Goal: Find specific page/section: Find specific page/section

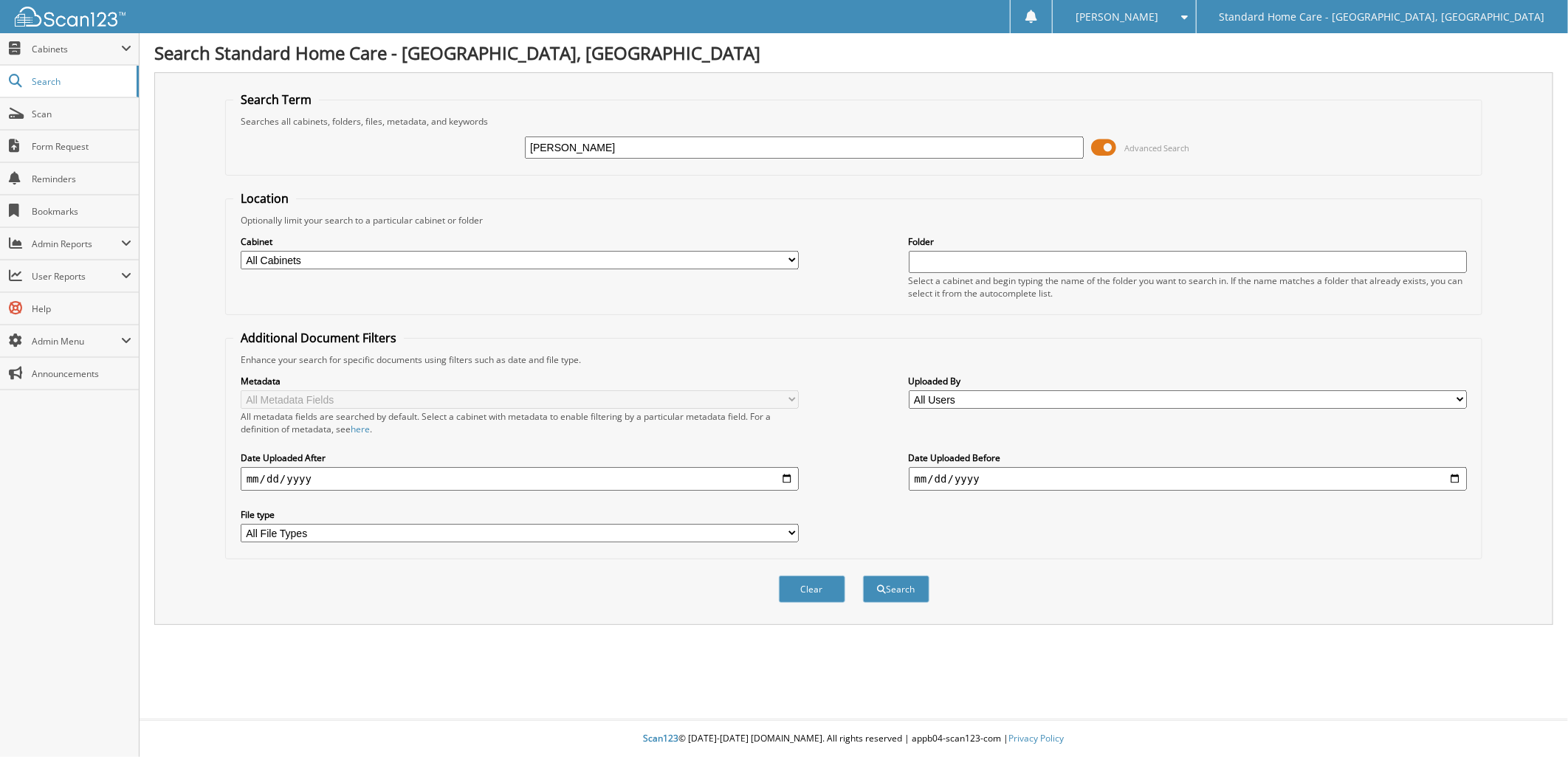
type input "binish"
click at [863, 576] on button "Search" at bounding box center [896, 589] width 67 height 27
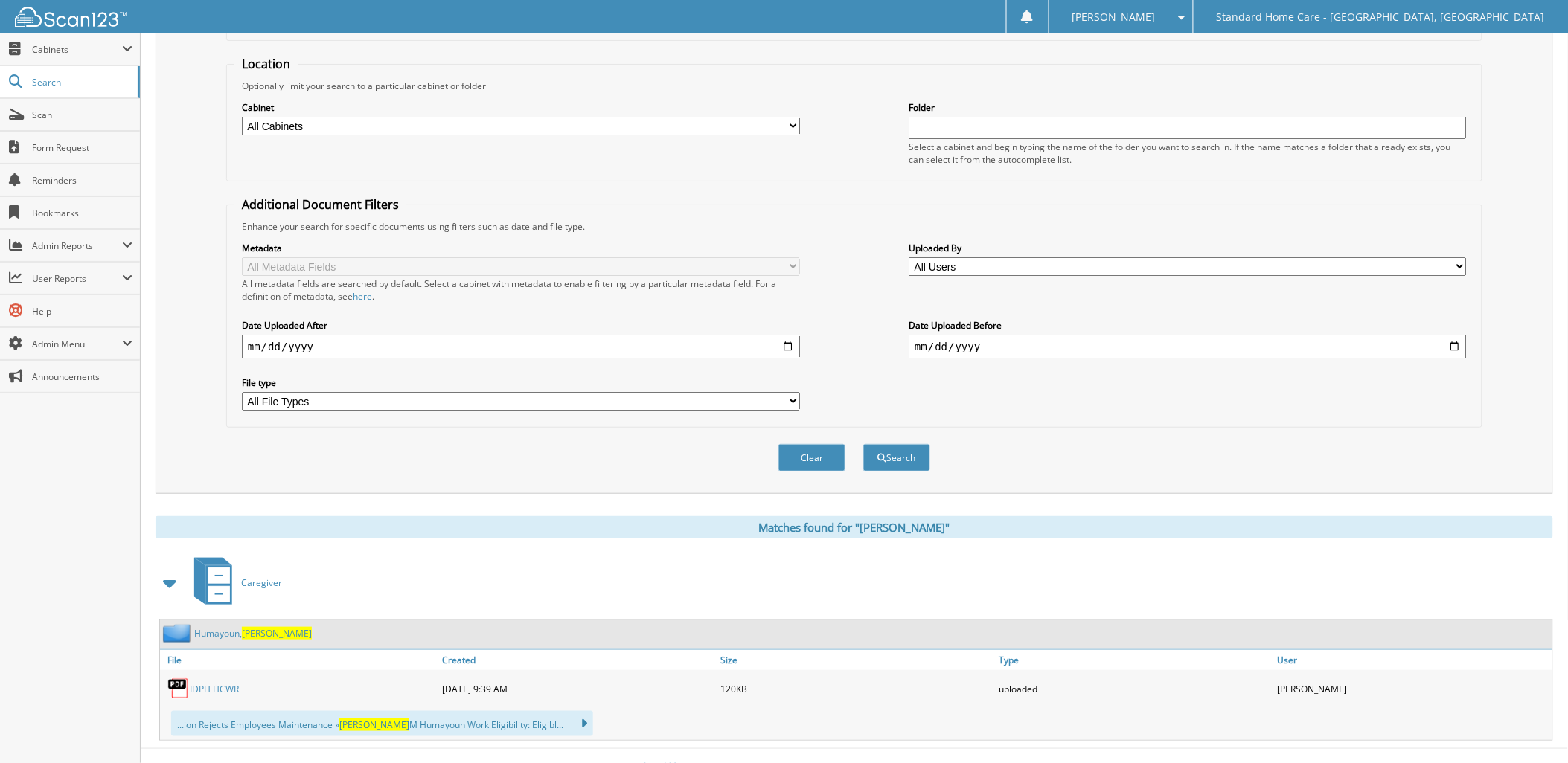
scroll to position [145, 0]
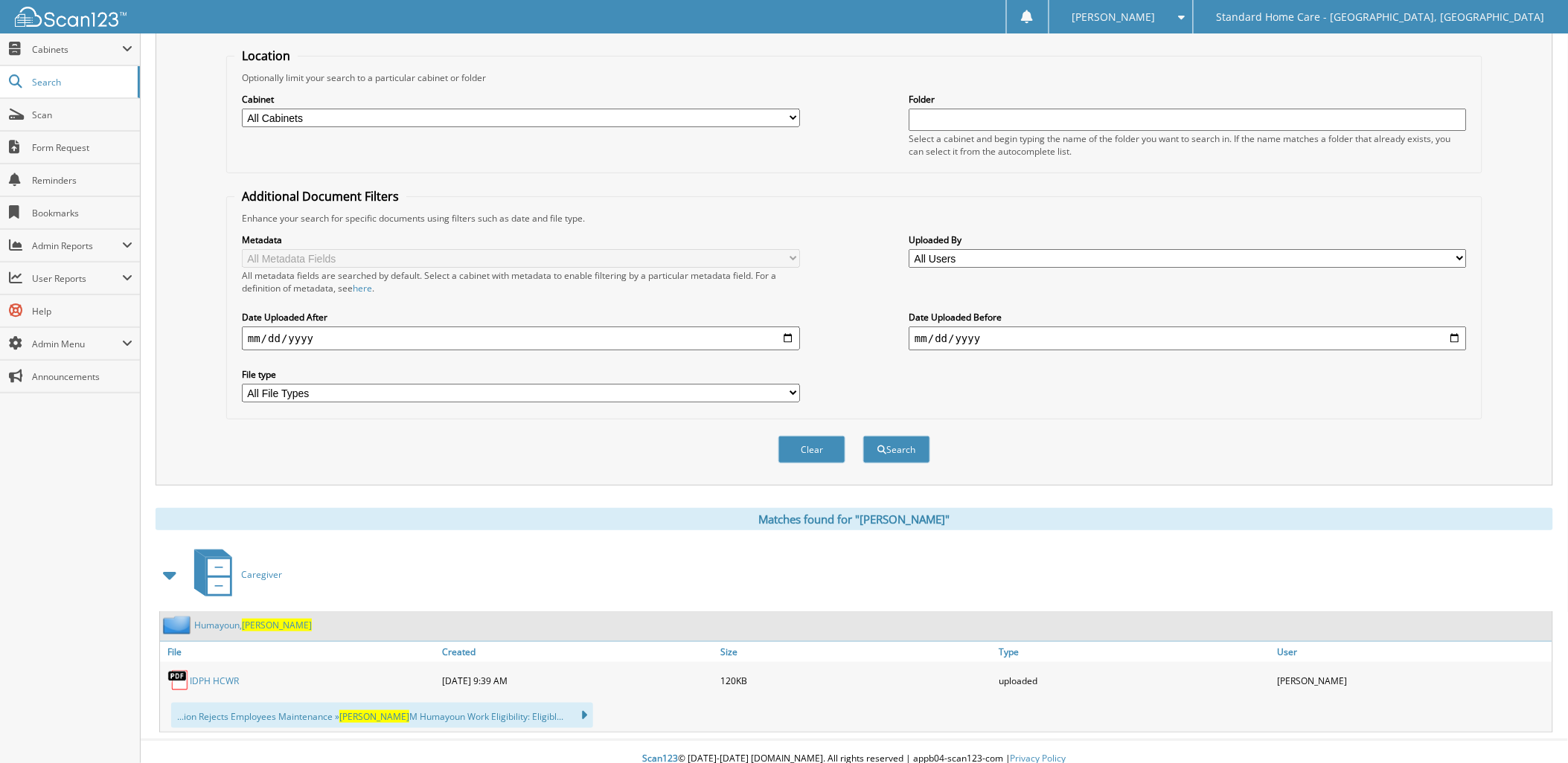
click at [243, 619] on link "Humayoun, Binish" at bounding box center [253, 626] width 118 height 13
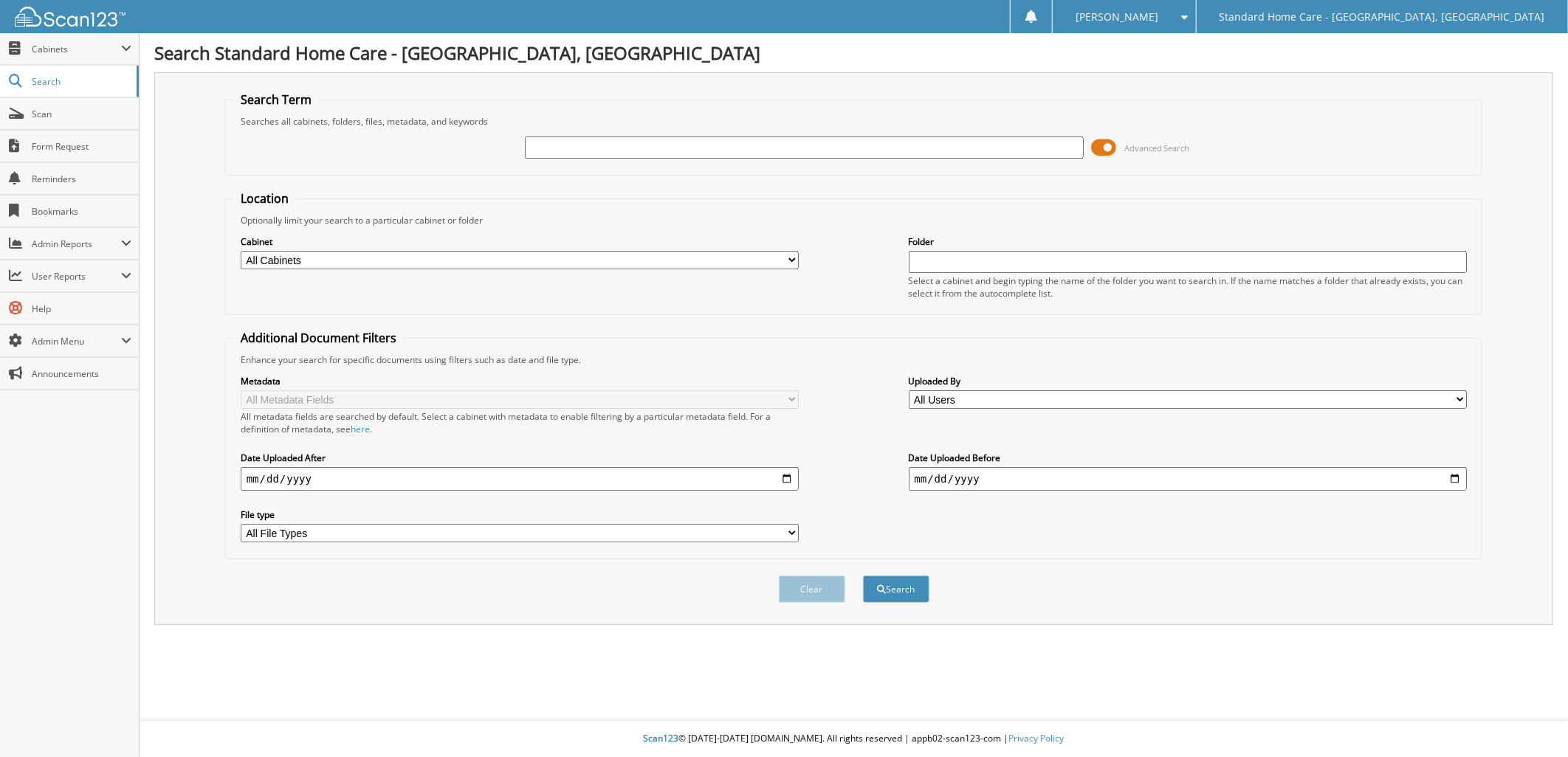
type input "N"
type input "A"
type input "[PERSON_NAME]"
click at [863, 576] on button "Search" at bounding box center [896, 589] width 67 height 27
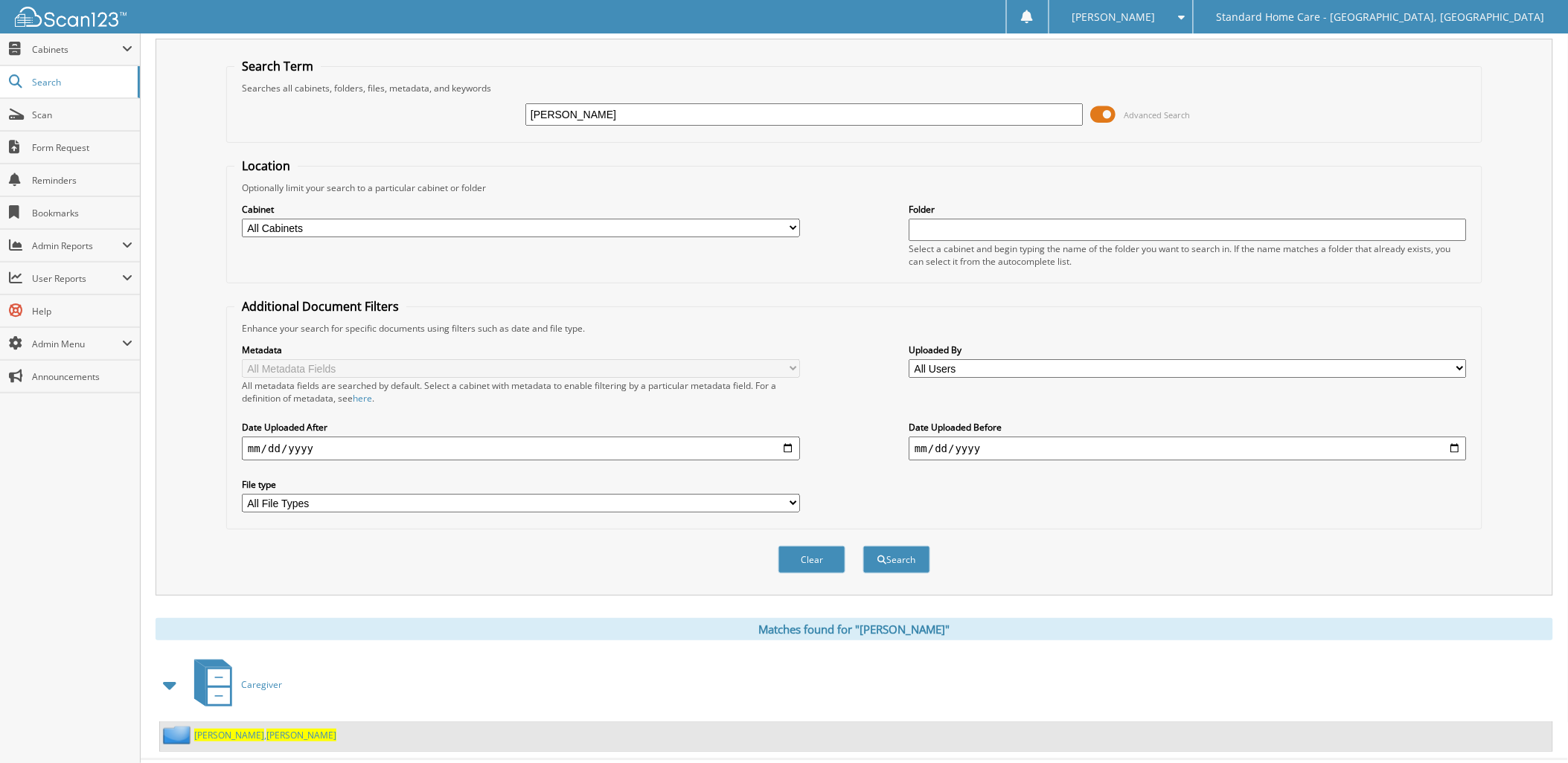
scroll to position [54, 0]
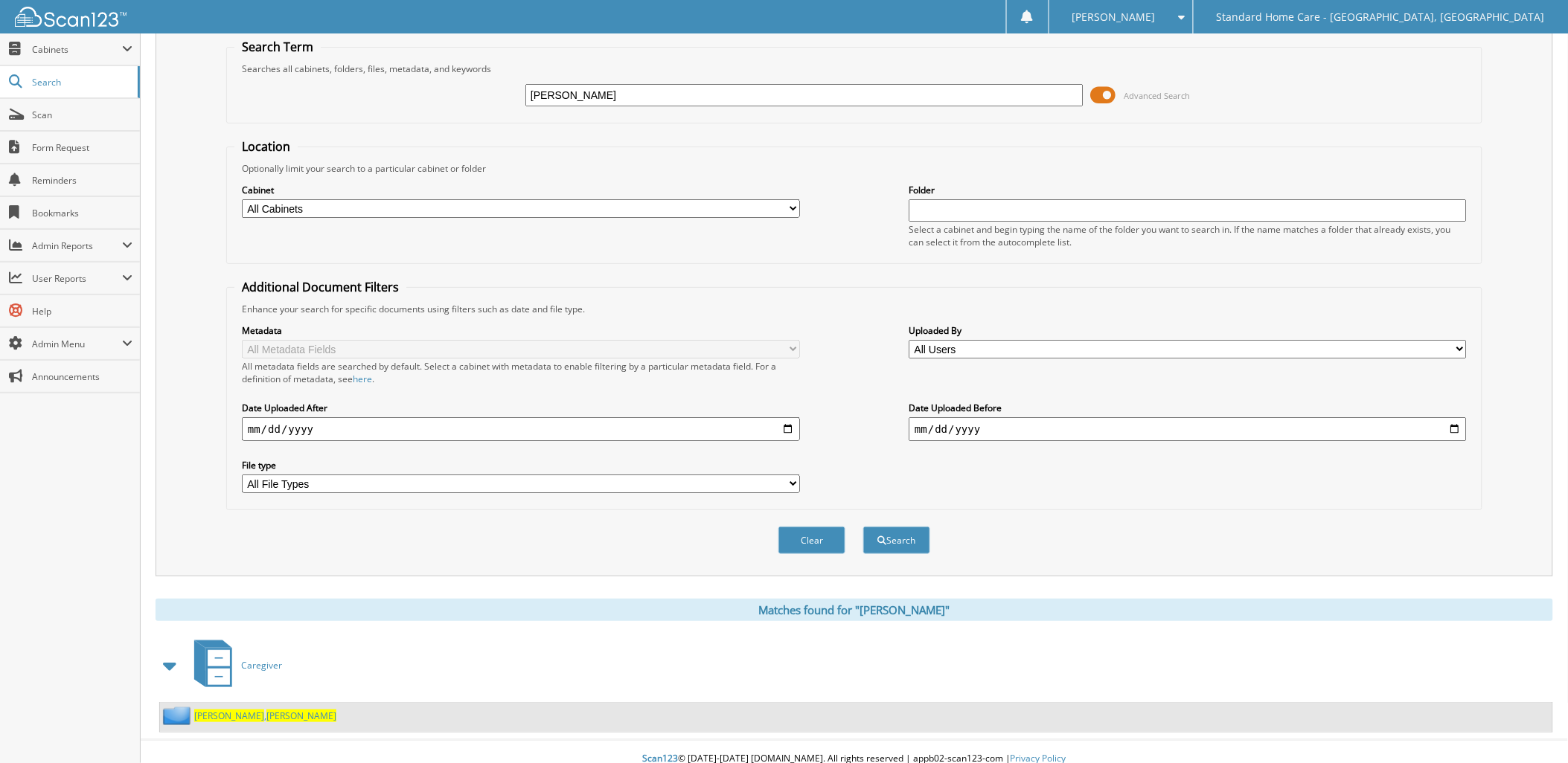
click at [266, 709] on span "[PERSON_NAME]" at bounding box center [301, 716] width 70 height 13
